Goal: Task Accomplishment & Management: Manage account settings

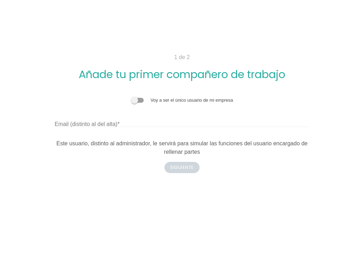
click at [141, 101] on span at bounding box center [137, 100] width 13 height 5
click at [131, 97] on input "checkbox" at bounding box center [131, 97] width 0 height 0
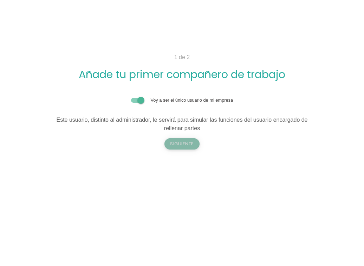
click at [177, 143] on button "Siguiente" at bounding box center [182, 143] width 35 height 11
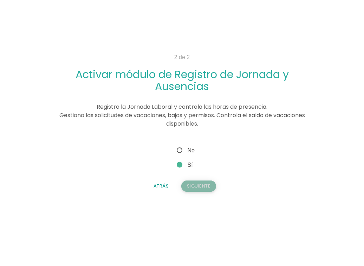
click at [195, 186] on button "Siguiente" at bounding box center [198, 185] width 35 height 11
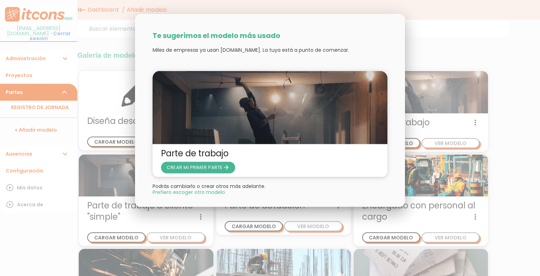
click at [437, 184] on div at bounding box center [270, 103] width 540 height 345
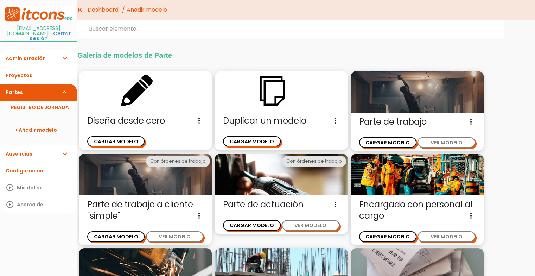
click at [67, 51] on icon "expand_more" at bounding box center [64, 58] width 8 height 17
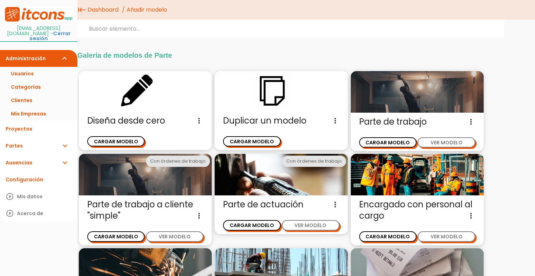
click at [62, 55] on icon "expand_more" at bounding box center [64, 58] width 8 height 17
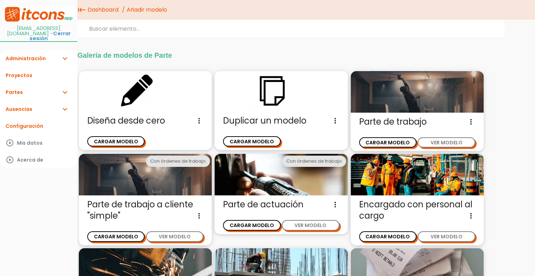
click at [37, 88] on link "Partes expand_more" at bounding box center [38, 92] width 77 height 17
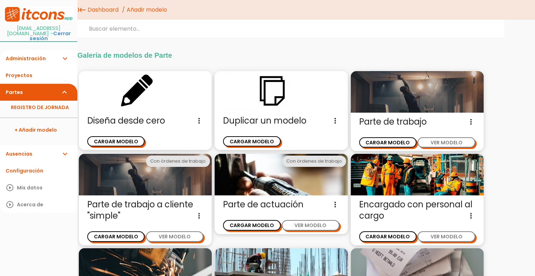
click at [50, 87] on link "Partes expand_more" at bounding box center [38, 92] width 77 height 17
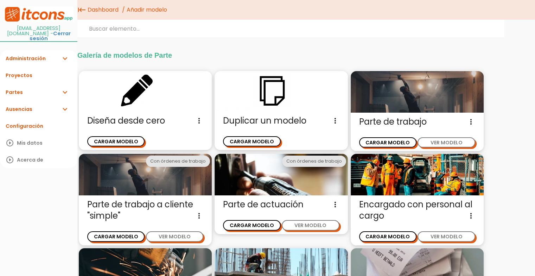
click at [48, 103] on link "Ausencias expand_more" at bounding box center [38, 109] width 77 height 17
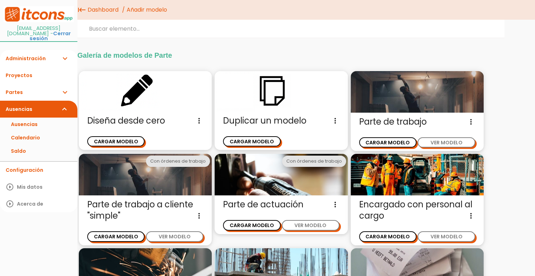
click at [49, 102] on link "Ausencias expand_more" at bounding box center [38, 109] width 77 height 17
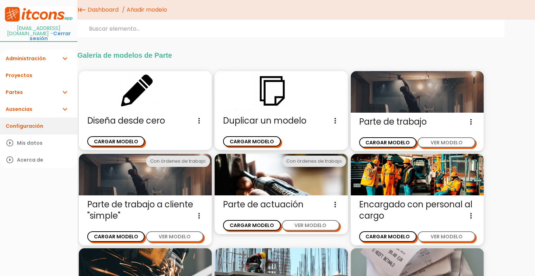
click at [40, 117] on link "Configuración" at bounding box center [38, 125] width 77 height 17
